Goal: Communication & Community: Connect with others

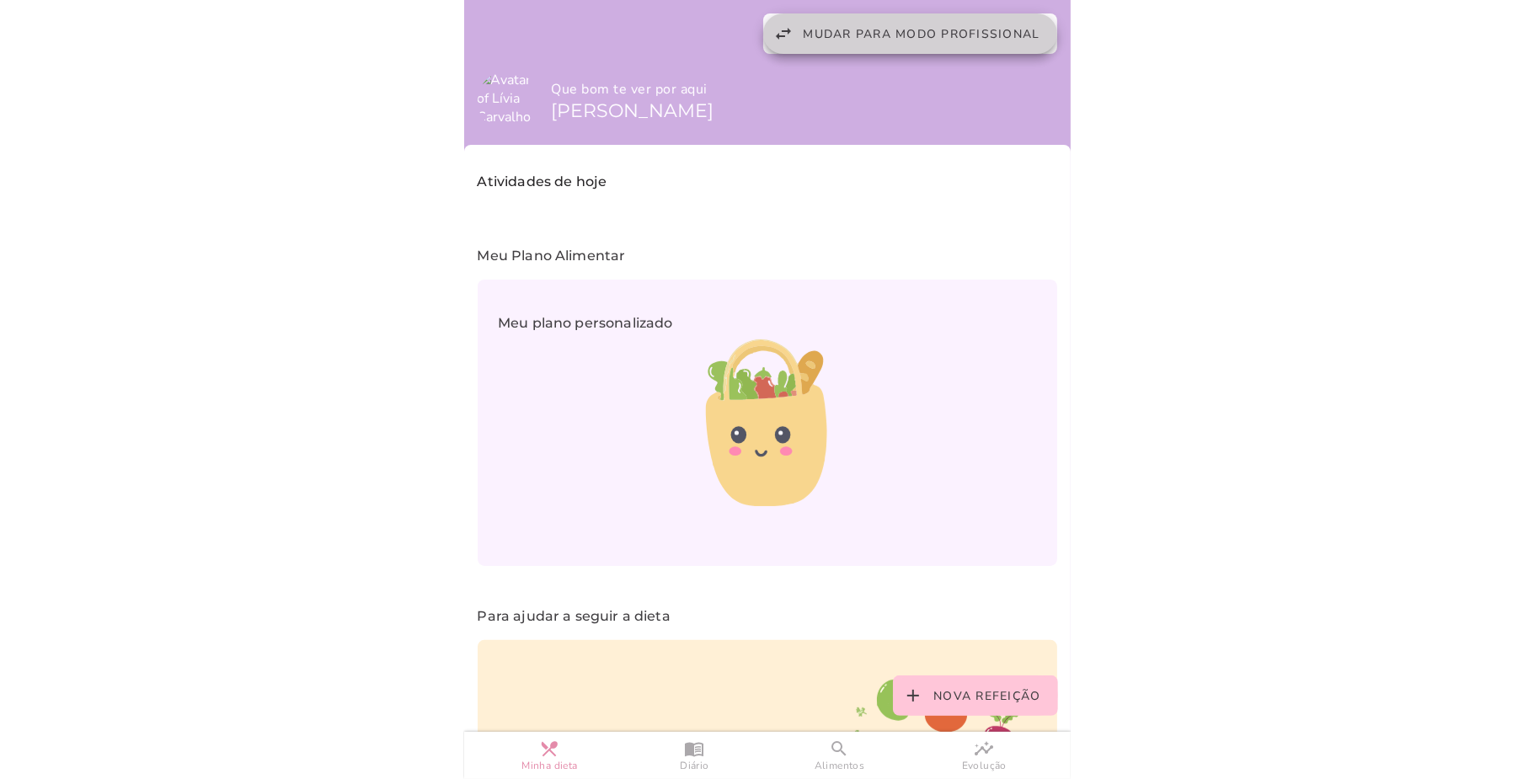
click at [817, 28] on span "Mudar para modo profissional" at bounding box center [922, 34] width 237 height 16
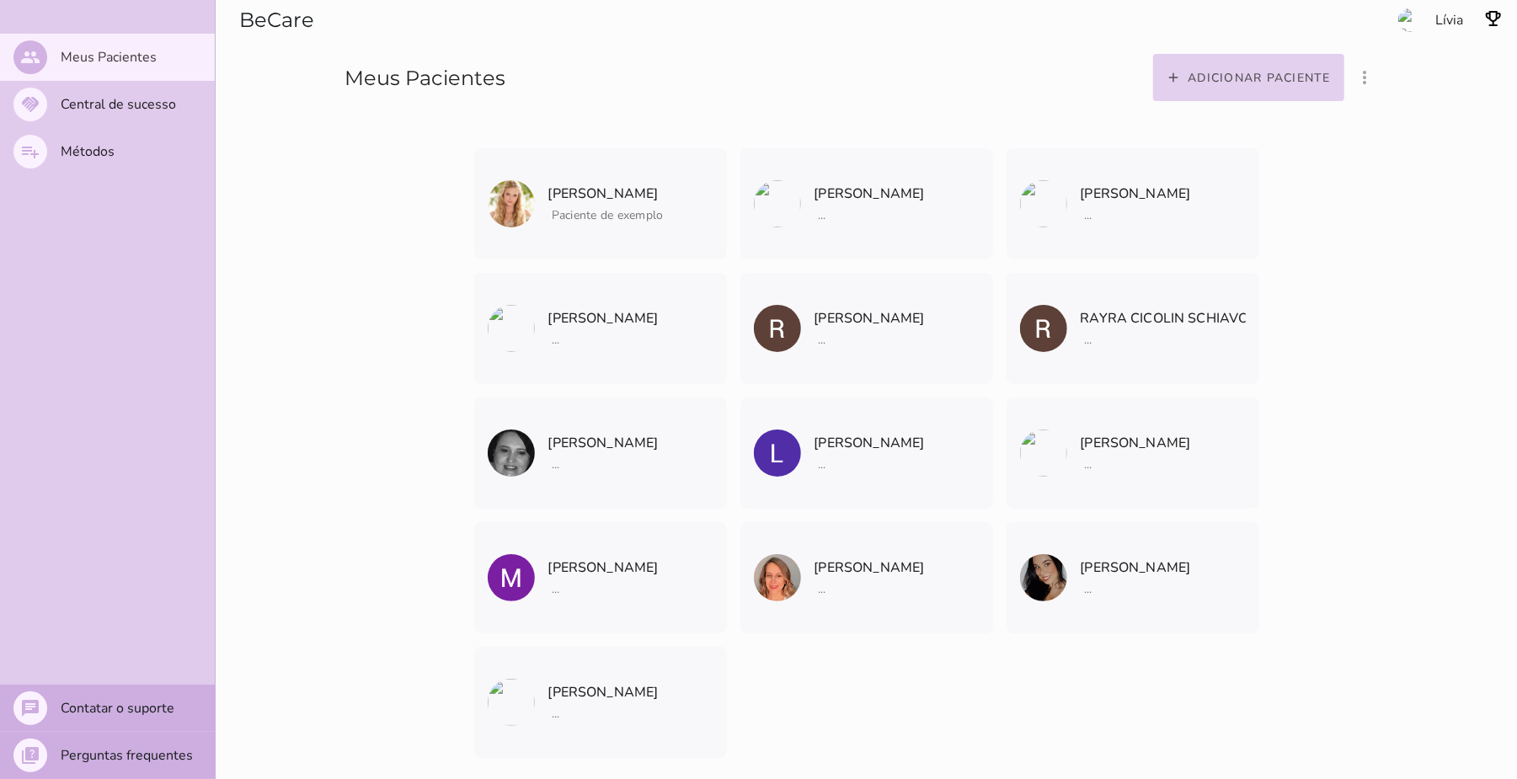
click at [0, 0] on slot "Adicionar paciente" at bounding box center [0, 0] width 0 height 0
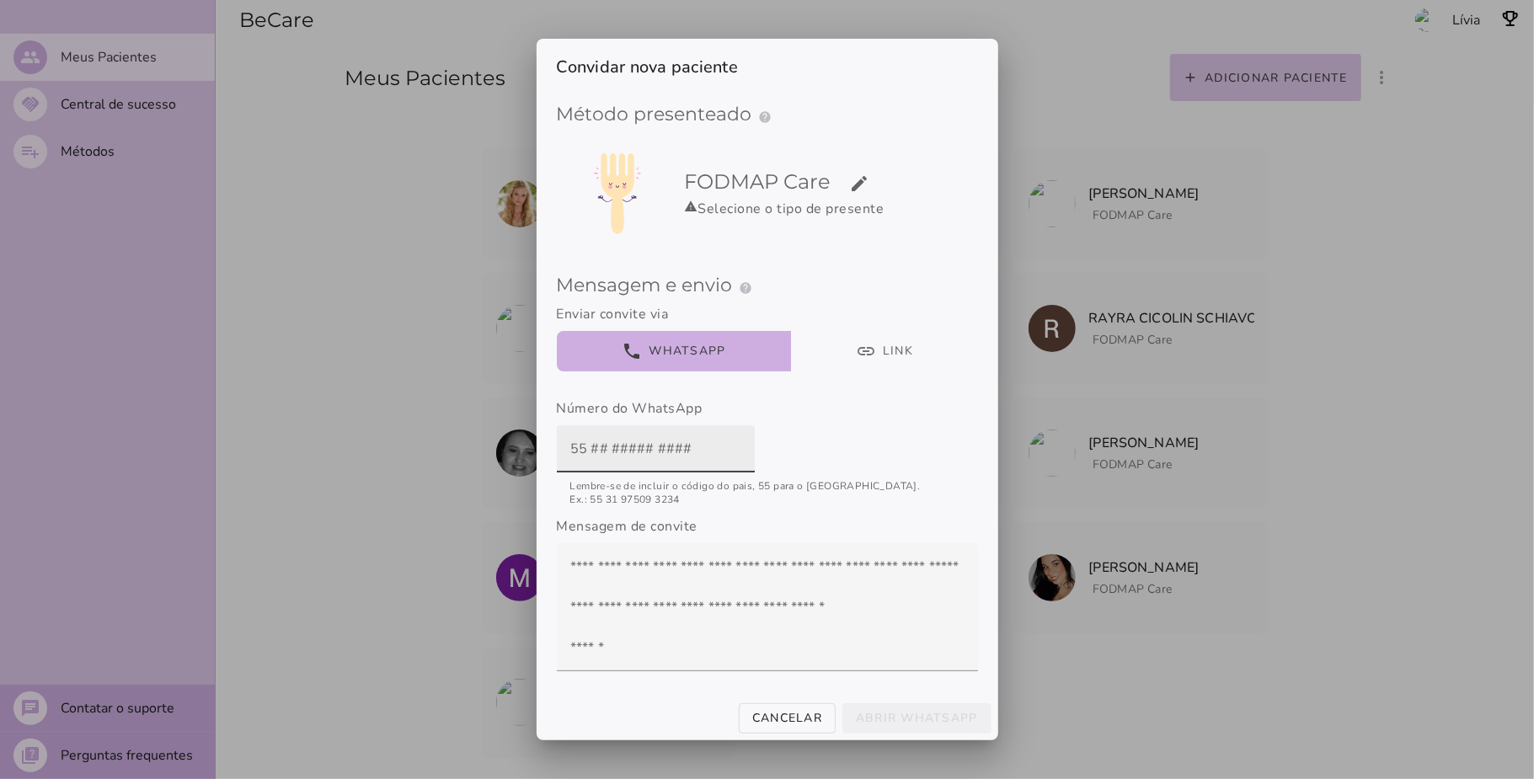
paste input "[PHONE_NUMBER]"
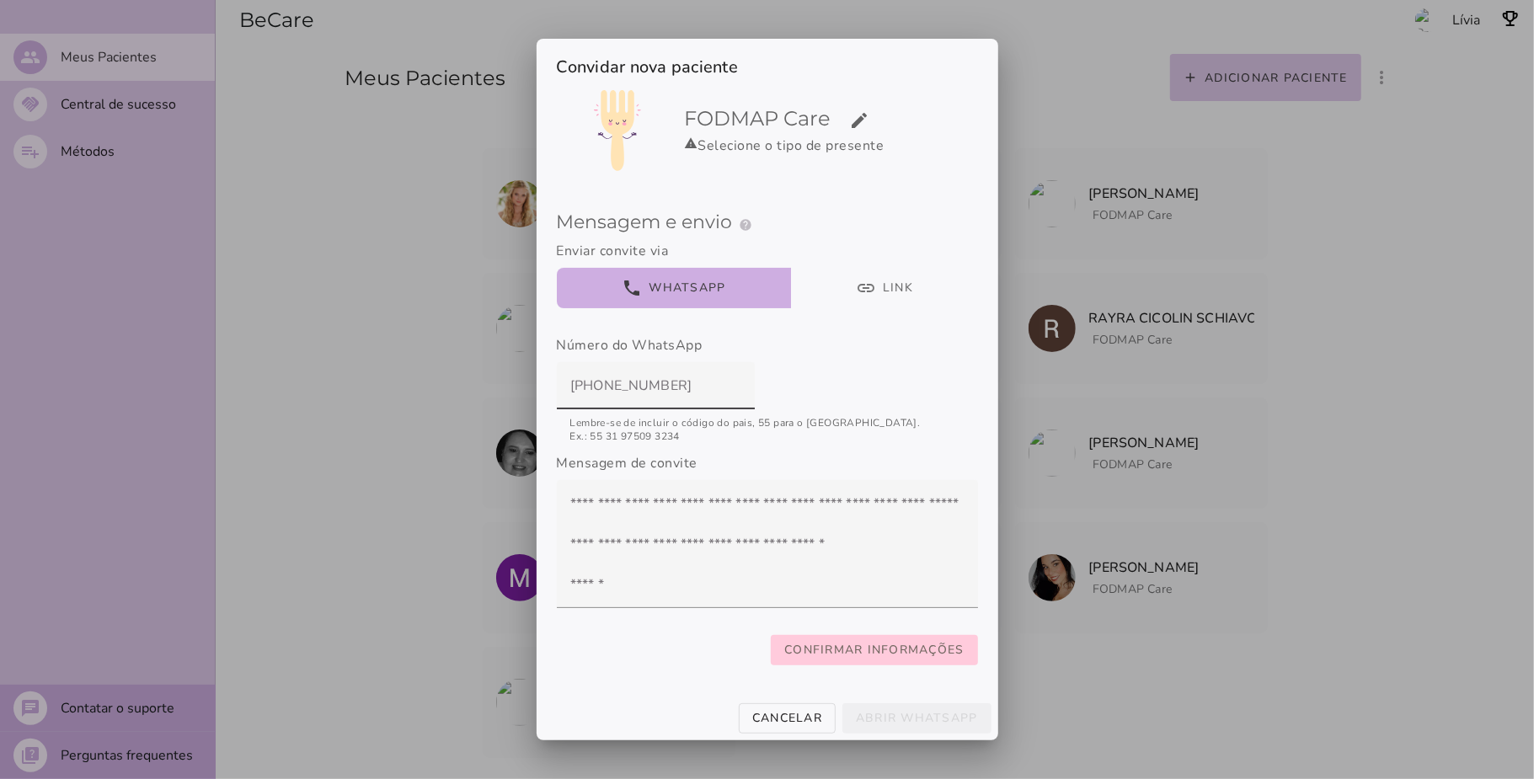
type input "[PHONE_NUMBER]"
type mwc-textfield "[PHONE_NUMBER]"
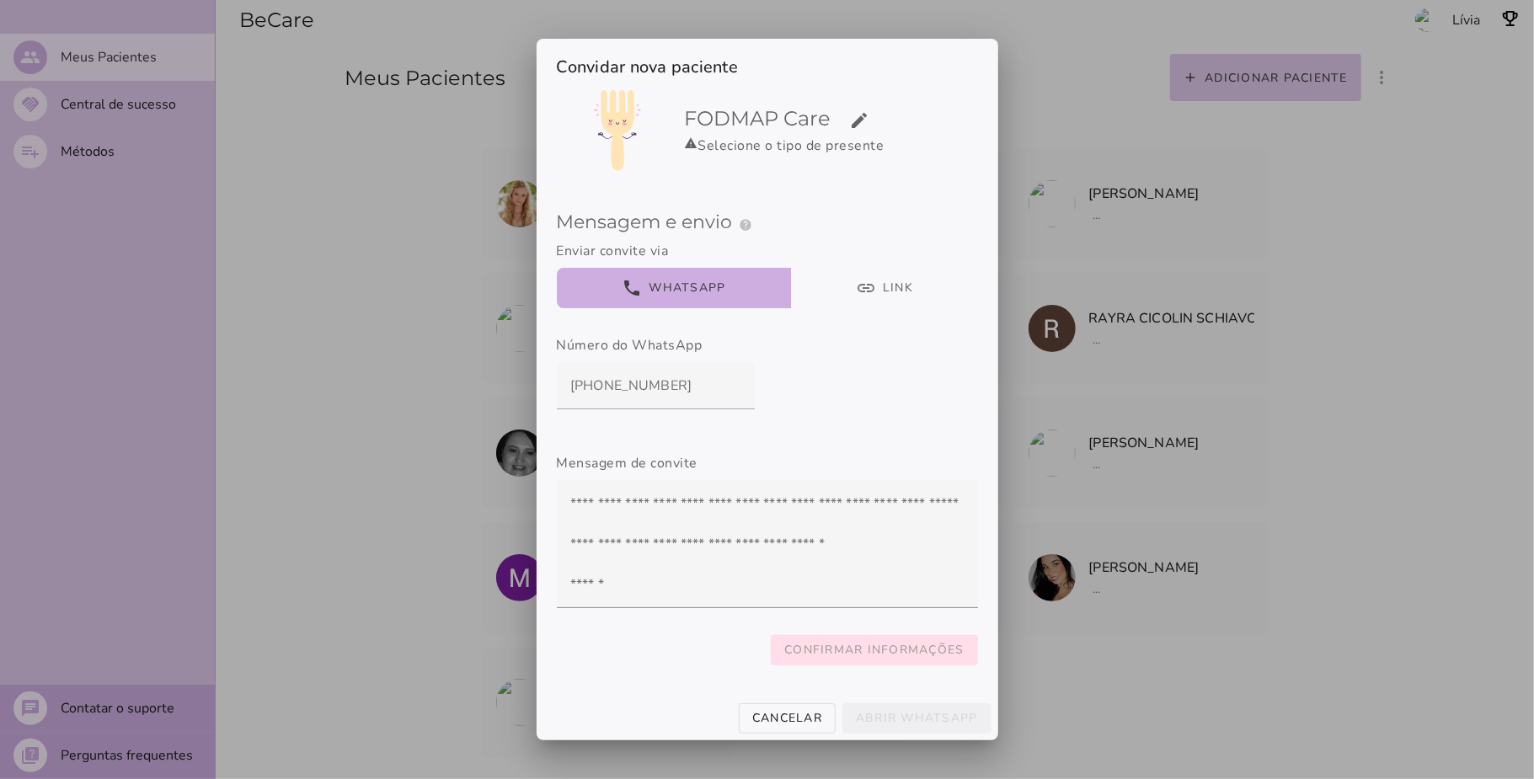
click at [0, 0] on slot "Confirmar informações" at bounding box center [0, 0] width 0 height 0
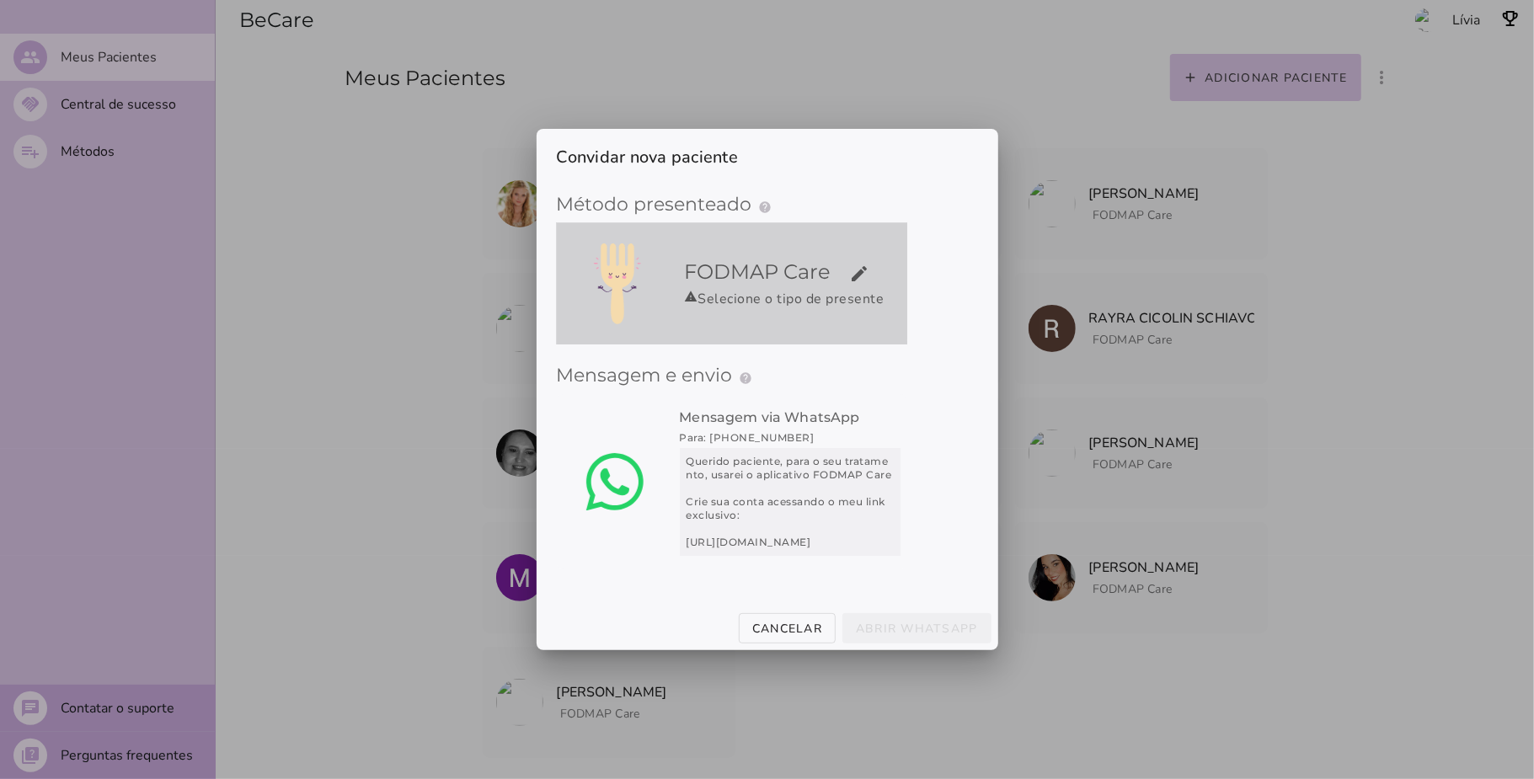
click at [844, 276] on h5 "FODMAP Care edit" at bounding box center [793, 272] width 216 height 27
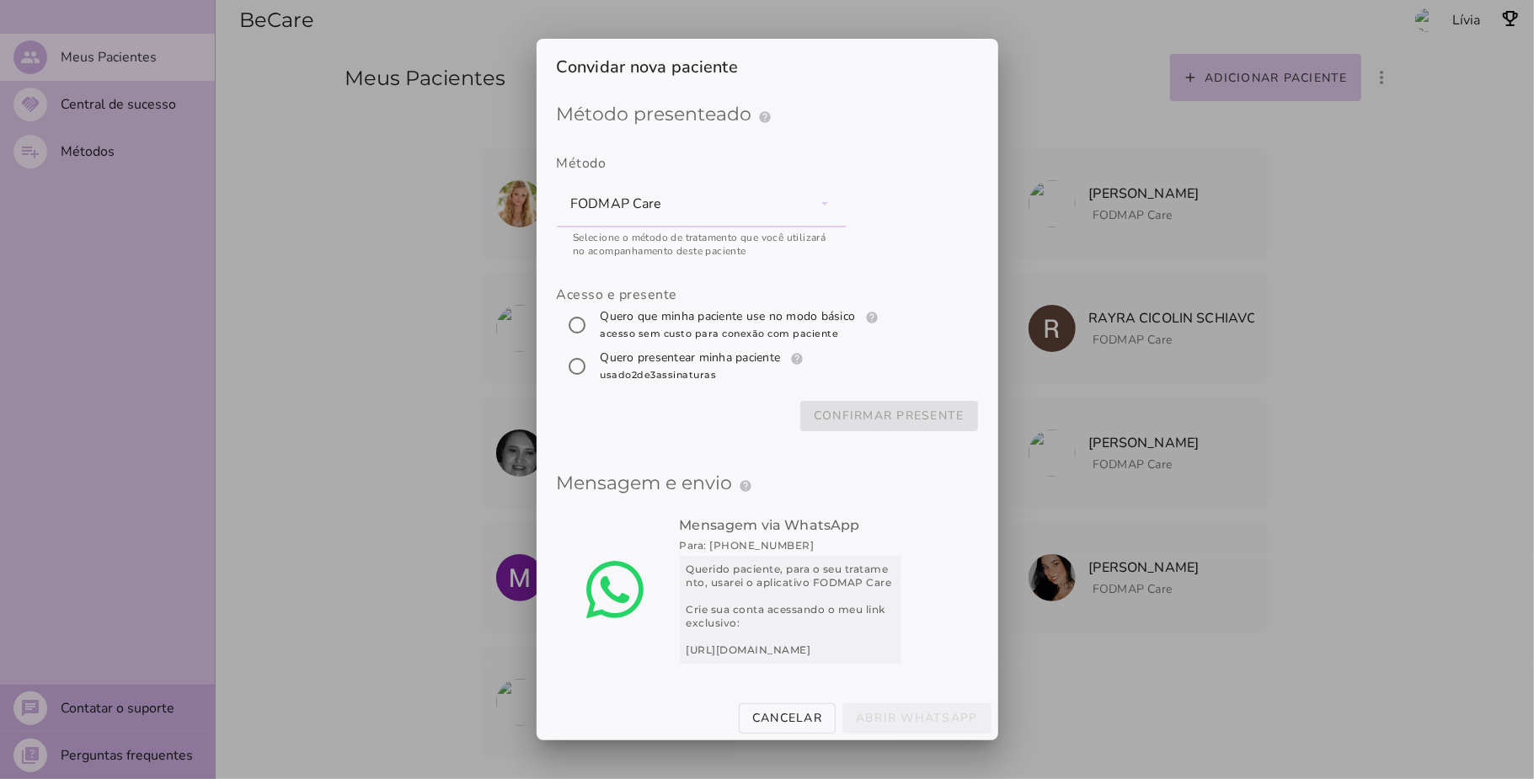
click at [695, 330] on span "acesso sem custo para conexão com paciente" at bounding box center [720, 334] width 238 height 12
radio input "****"
type mwc-radio "trial-extension"
click at [0, 0] on slot "Confirmar presente" at bounding box center [0, 0] width 0 height 0
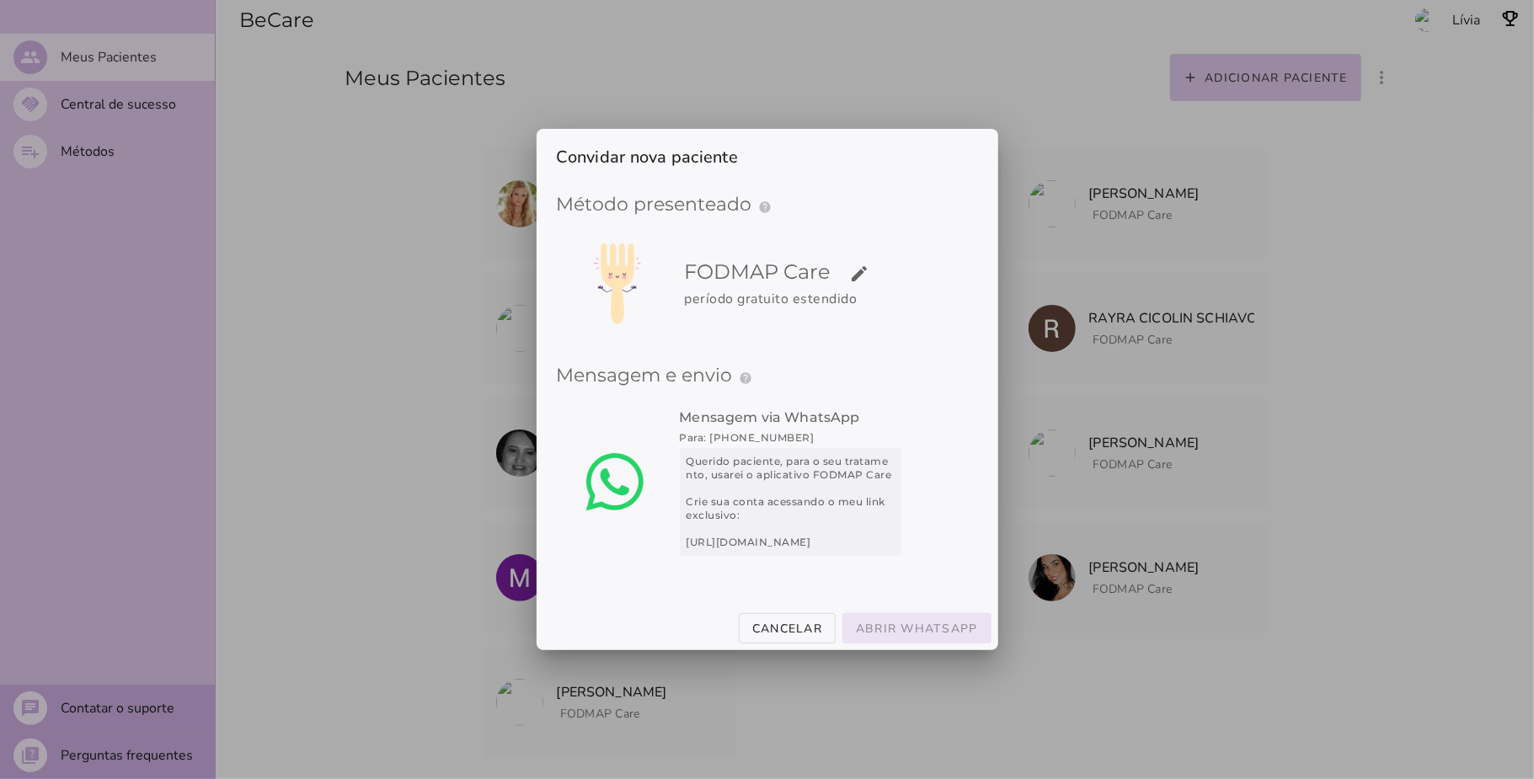
click at [0, 0] on slot "Abrir WhatsApp" at bounding box center [0, 0] width 0 height 0
